Goal: Check status: Check status

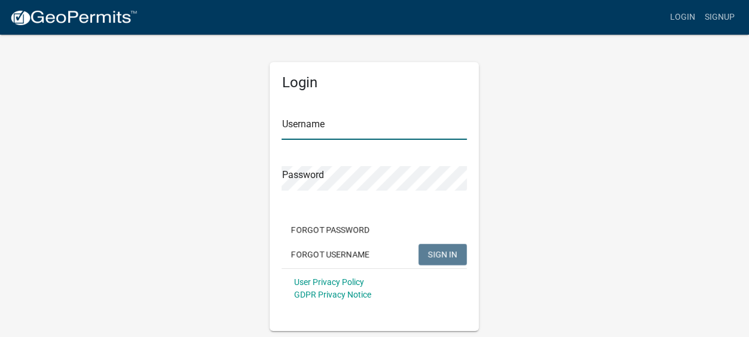
type input "Gobbler Ridge"
click at [444, 256] on span "SIGN IN" at bounding box center [442, 254] width 29 height 10
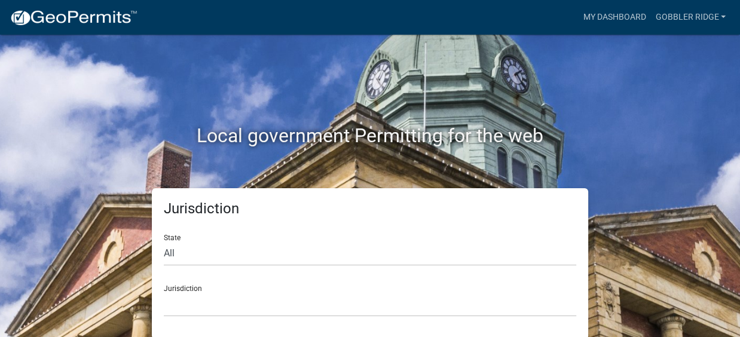
scroll to position [2, 0]
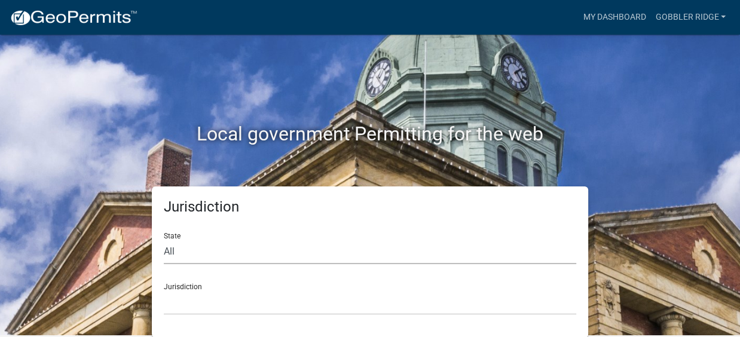
click at [178, 249] on select "All [US_STATE] [US_STATE] [US_STATE] [US_STATE] [US_STATE] [US_STATE] [US_STATE…" at bounding box center [370, 252] width 413 height 25
select select "[US_STATE]"
click at [164, 240] on select "All [US_STATE] [US_STATE] [US_STATE] [US_STATE] [US_STATE] [US_STATE] [US_STATE…" at bounding box center [370, 252] width 413 height 25
click at [203, 288] on div "Jurisdiction [GEOGRAPHIC_DATA], [US_STATE][PERSON_NAME][GEOGRAPHIC_DATA], [US_S…" at bounding box center [370, 294] width 413 height 41
click at [205, 285] on div "Jurisdiction [GEOGRAPHIC_DATA], [US_STATE][PERSON_NAME][GEOGRAPHIC_DATA], [US_S…" at bounding box center [370, 294] width 413 height 41
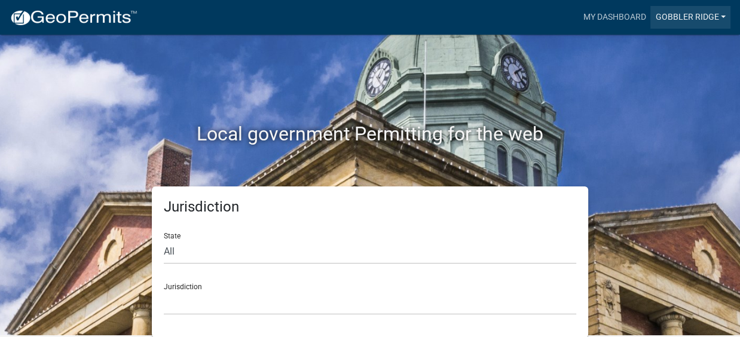
click at [682, 15] on link "Gobbler Ridge" at bounding box center [691, 17] width 80 height 23
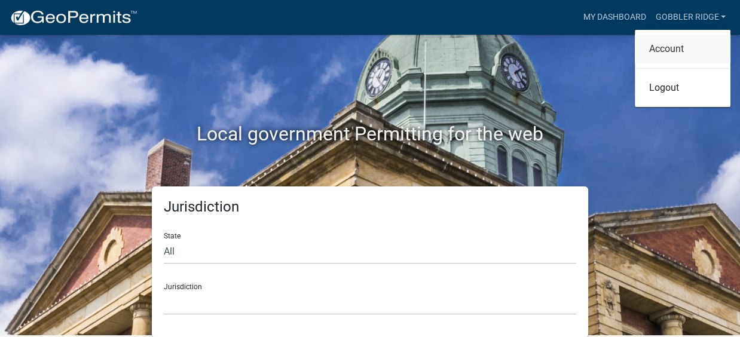
click at [672, 46] on link "Account" at bounding box center [683, 49] width 96 height 29
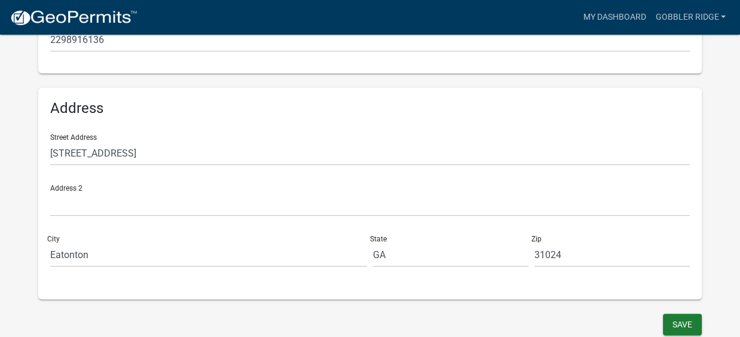
scroll to position [359, 0]
click at [675, 318] on button "Save" at bounding box center [682, 324] width 39 height 22
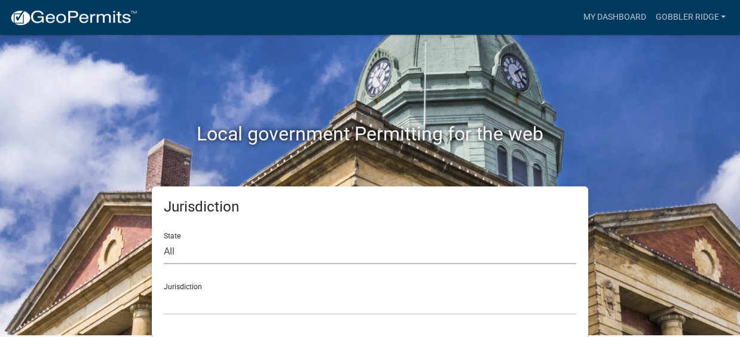
click at [176, 250] on select "All [US_STATE] [US_STATE] [US_STATE] [US_STATE] [US_STATE] [US_STATE] [US_STATE…" at bounding box center [370, 252] width 413 height 25
select select "[US_STATE]"
click at [164, 240] on select "All [US_STATE] [US_STATE] [US_STATE] [US_STATE] [US_STATE] [US_STATE] [US_STATE…" at bounding box center [370, 252] width 413 height 25
click at [194, 285] on div "Jurisdiction [GEOGRAPHIC_DATA], [US_STATE][PERSON_NAME][GEOGRAPHIC_DATA], [US_S…" at bounding box center [370, 294] width 413 height 41
click at [196, 285] on div "Jurisdiction [GEOGRAPHIC_DATA], [US_STATE][PERSON_NAME][GEOGRAPHIC_DATA], [US_S…" at bounding box center [370, 294] width 413 height 41
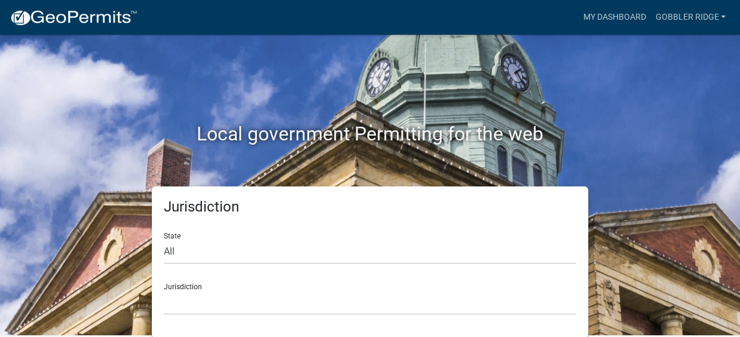
click at [203, 283] on div "Jurisdiction [GEOGRAPHIC_DATA], [US_STATE][PERSON_NAME][GEOGRAPHIC_DATA], [US_S…" at bounding box center [370, 294] width 413 height 41
click at [185, 289] on div "Jurisdiction [GEOGRAPHIC_DATA], [US_STATE][PERSON_NAME][GEOGRAPHIC_DATA], [US_S…" at bounding box center [370, 294] width 413 height 41
click at [186, 285] on div "Jurisdiction [GEOGRAPHIC_DATA], [US_STATE][PERSON_NAME][GEOGRAPHIC_DATA], [US_S…" at bounding box center [370, 294] width 413 height 41
click at [164, 285] on div "Jurisdiction [GEOGRAPHIC_DATA], [US_STATE][PERSON_NAME][GEOGRAPHIC_DATA], [US_S…" at bounding box center [370, 294] width 413 height 41
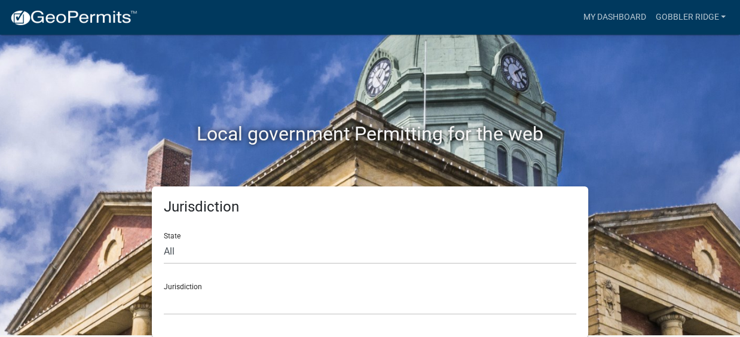
click at [172, 285] on div "Jurisdiction [GEOGRAPHIC_DATA], [US_STATE][PERSON_NAME][GEOGRAPHIC_DATA], [US_S…" at bounding box center [370, 294] width 413 height 41
click at [688, 17] on link "Gobbler Ridge" at bounding box center [691, 17] width 80 height 23
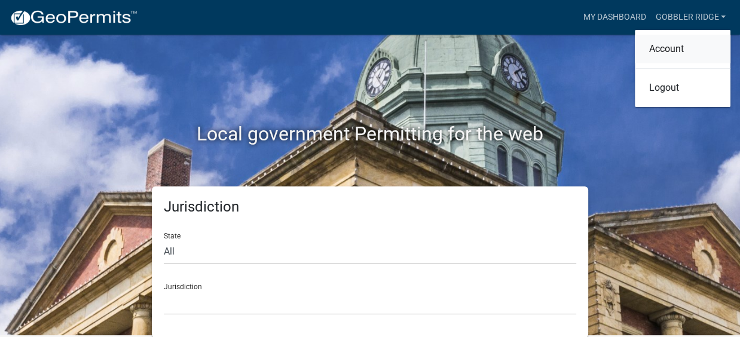
click at [657, 44] on link "Account" at bounding box center [683, 49] width 96 height 29
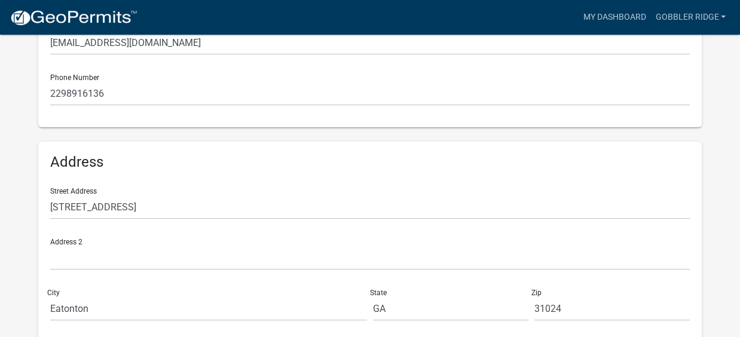
scroll to position [359, 0]
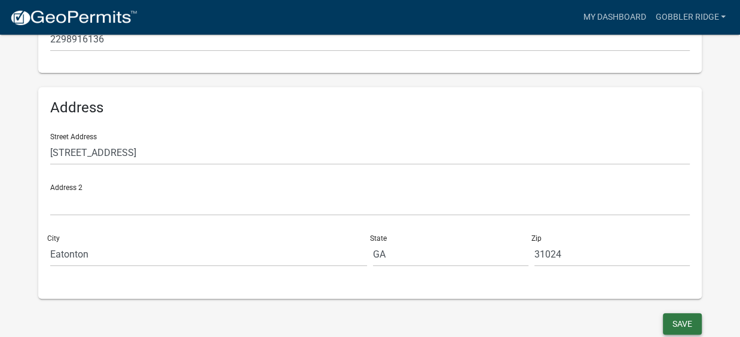
click at [684, 321] on button "Save" at bounding box center [682, 324] width 39 height 22
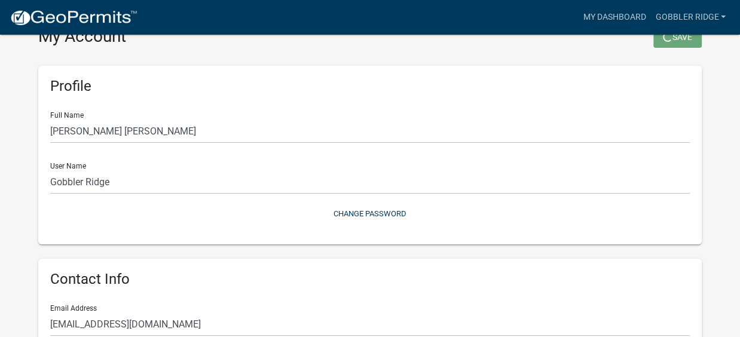
scroll to position [2, 0]
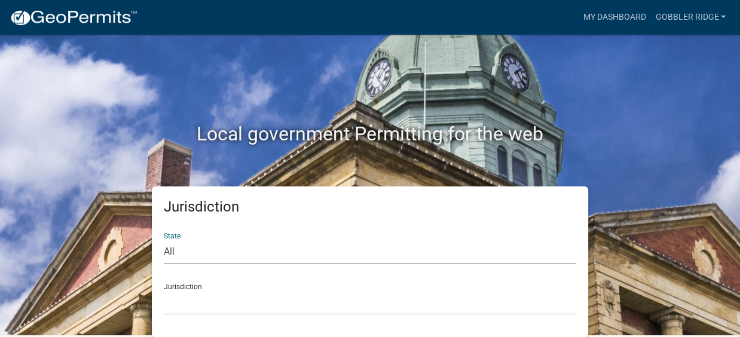
click at [176, 248] on select "All [US_STATE] [US_STATE] [US_STATE] [US_STATE] [US_STATE] [US_STATE] [US_STATE…" at bounding box center [370, 252] width 413 height 25
select select "[US_STATE]"
click at [164, 240] on select "All [US_STATE] [US_STATE] [US_STATE] [US_STATE] [US_STATE] [US_STATE] [US_STATE…" at bounding box center [370, 252] width 413 height 25
click at [201, 279] on div "Jurisdiction [GEOGRAPHIC_DATA], [US_STATE][PERSON_NAME][GEOGRAPHIC_DATA], [US_S…" at bounding box center [370, 294] width 413 height 41
click at [194, 286] on div "Jurisdiction [GEOGRAPHIC_DATA], [US_STATE][PERSON_NAME][GEOGRAPHIC_DATA], [US_S…" at bounding box center [370, 294] width 413 height 41
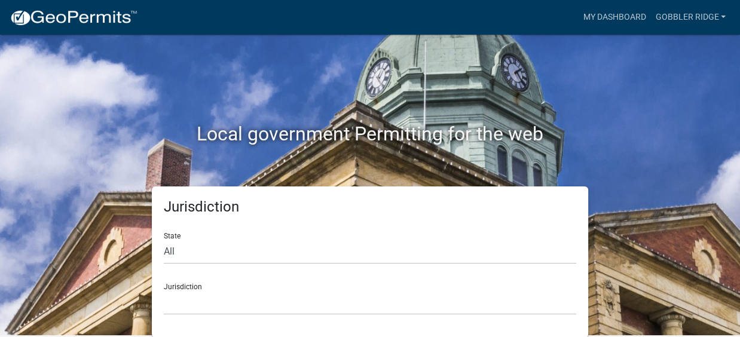
click at [194, 284] on div "Jurisdiction [GEOGRAPHIC_DATA], [US_STATE][PERSON_NAME][GEOGRAPHIC_DATA], [US_S…" at bounding box center [370, 294] width 413 height 41
click at [199, 283] on div "Jurisdiction [GEOGRAPHIC_DATA], [US_STATE][PERSON_NAME][GEOGRAPHIC_DATA], [US_S…" at bounding box center [370, 294] width 413 height 41
click at [199, 286] on div "Jurisdiction [GEOGRAPHIC_DATA], [US_STATE][PERSON_NAME][GEOGRAPHIC_DATA], [US_S…" at bounding box center [370, 294] width 413 height 41
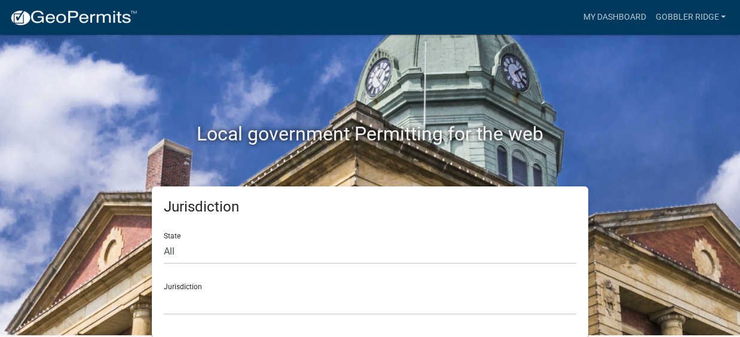
click at [170, 279] on div "Jurisdiction [GEOGRAPHIC_DATA], [US_STATE][PERSON_NAME][GEOGRAPHIC_DATA], [US_S…" at bounding box center [370, 294] width 413 height 41
drag, startPoint x: 168, startPoint y: 282, endPoint x: 475, endPoint y: 97, distance: 358.4
click at [172, 275] on div "Jurisdiction [GEOGRAPHIC_DATA], [US_STATE][PERSON_NAME][GEOGRAPHIC_DATA], [US_S…" at bounding box center [370, 294] width 413 height 41
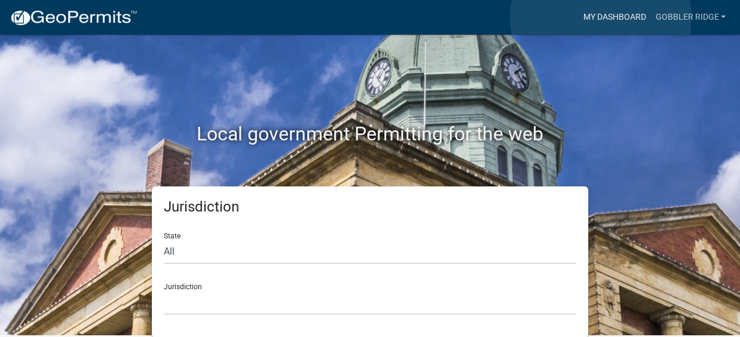
click at [601, 17] on link "My Dashboard" at bounding box center [614, 17] width 72 height 23
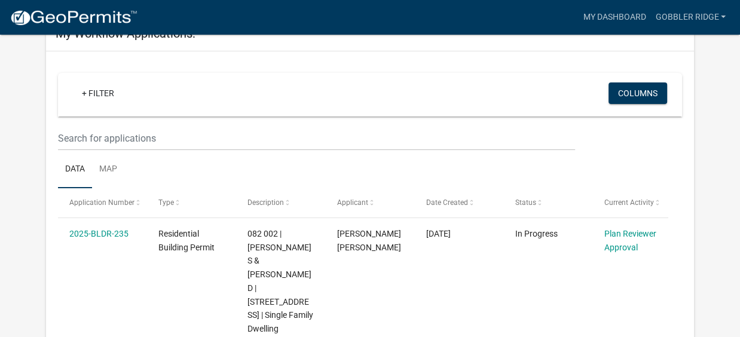
scroll to position [96, 0]
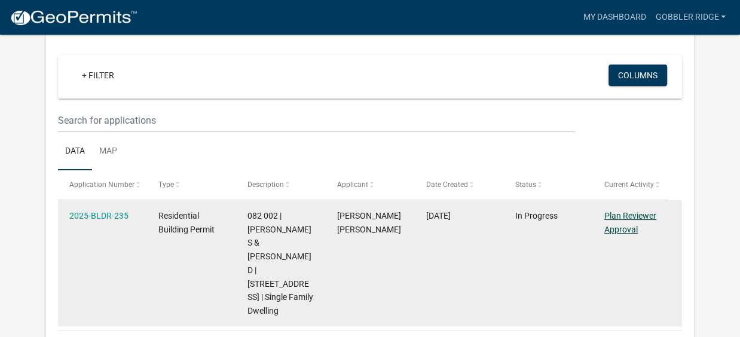
click at [622, 223] on link "Plan Reviewer Approval" at bounding box center [631, 222] width 52 height 23
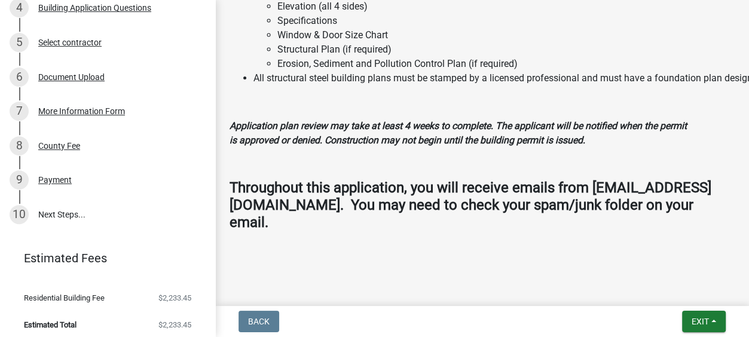
scroll to position [297, 0]
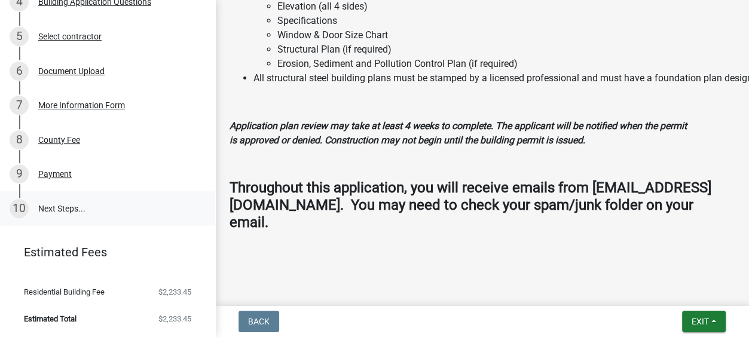
click at [57, 205] on link "10 Next Steps..." at bounding box center [107, 208] width 215 height 35
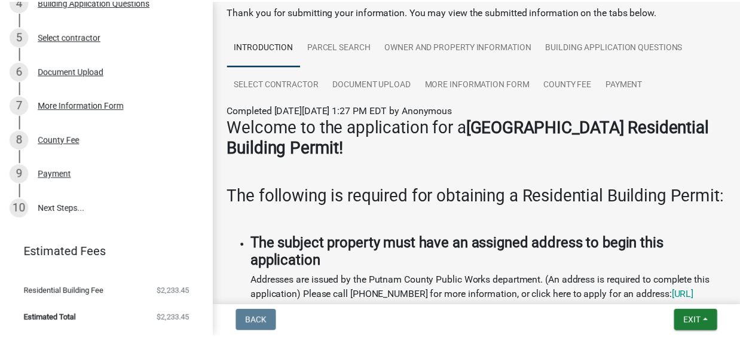
scroll to position [0, 0]
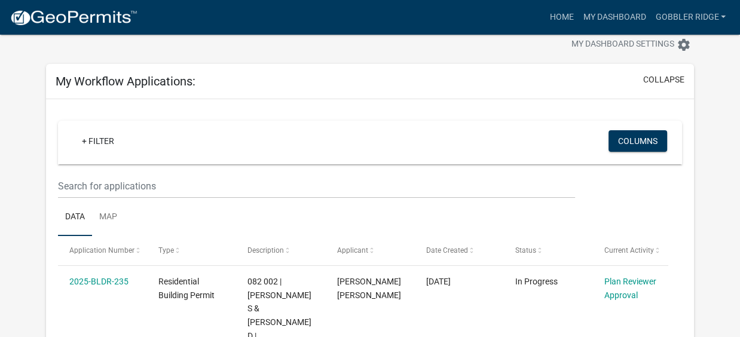
scroll to position [53, 0]
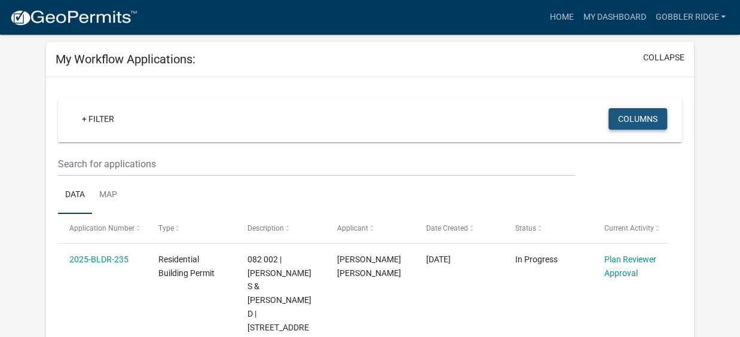
click at [633, 117] on button "Columns" at bounding box center [638, 119] width 59 height 22
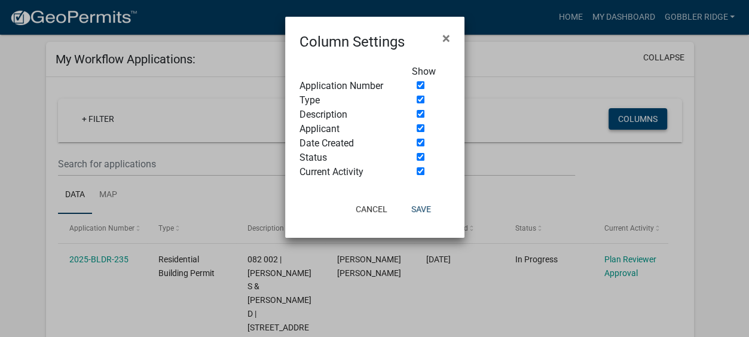
click at [633, 117] on ngb-modal-window "Column Settings × Show Application Number Type Description Applicant Date Creat…" at bounding box center [374, 168] width 749 height 337
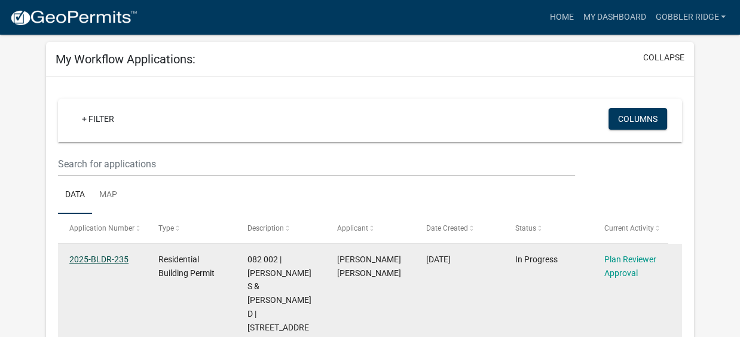
click at [93, 257] on link "2025-BLDR-235" at bounding box center [98, 260] width 59 height 10
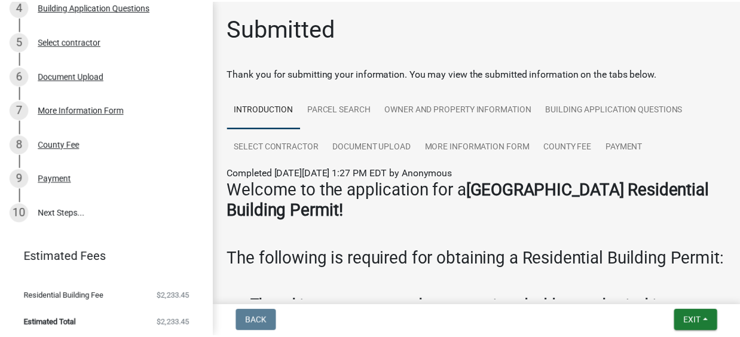
scroll to position [297, 0]
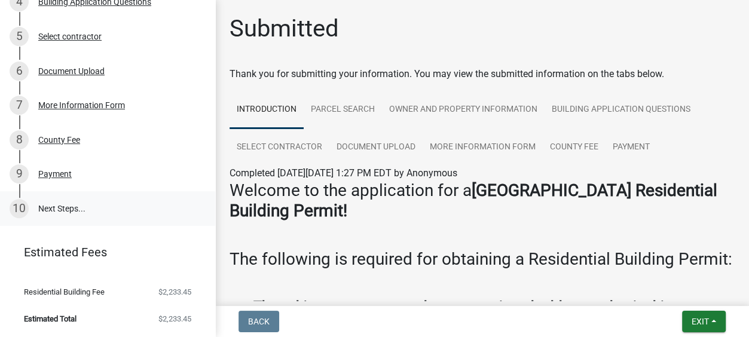
click at [53, 205] on link "10 Next Steps..." at bounding box center [107, 208] width 215 height 35
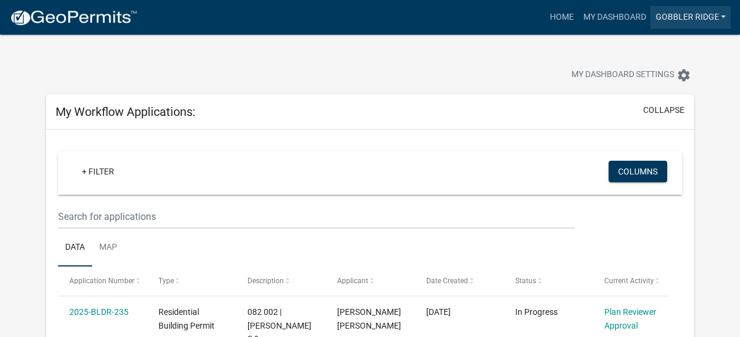
click at [694, 16] on link "Gobbler Ridge" at bounding box center [691, 17] width 80 height 23
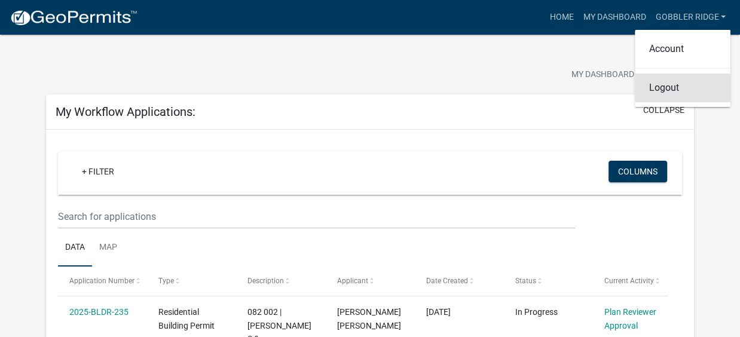
click at [660, 88] on link "Logout" at bounding box center [683, 88] width 96 height 29
